Goal: Navigation & Orientation: Understand site structure

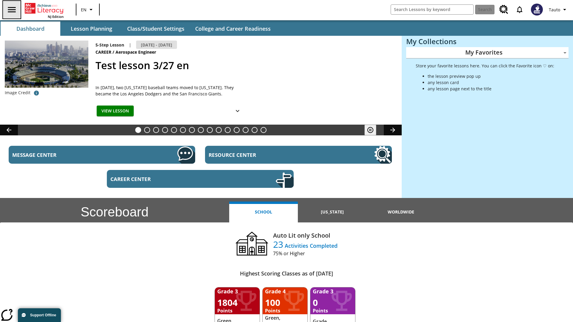
click at [11, 10] on icon "Open side menu" at bounding box center [12, 9] width 8 height 5
